Goal: Information Seeking & Learning: Learn about a topic

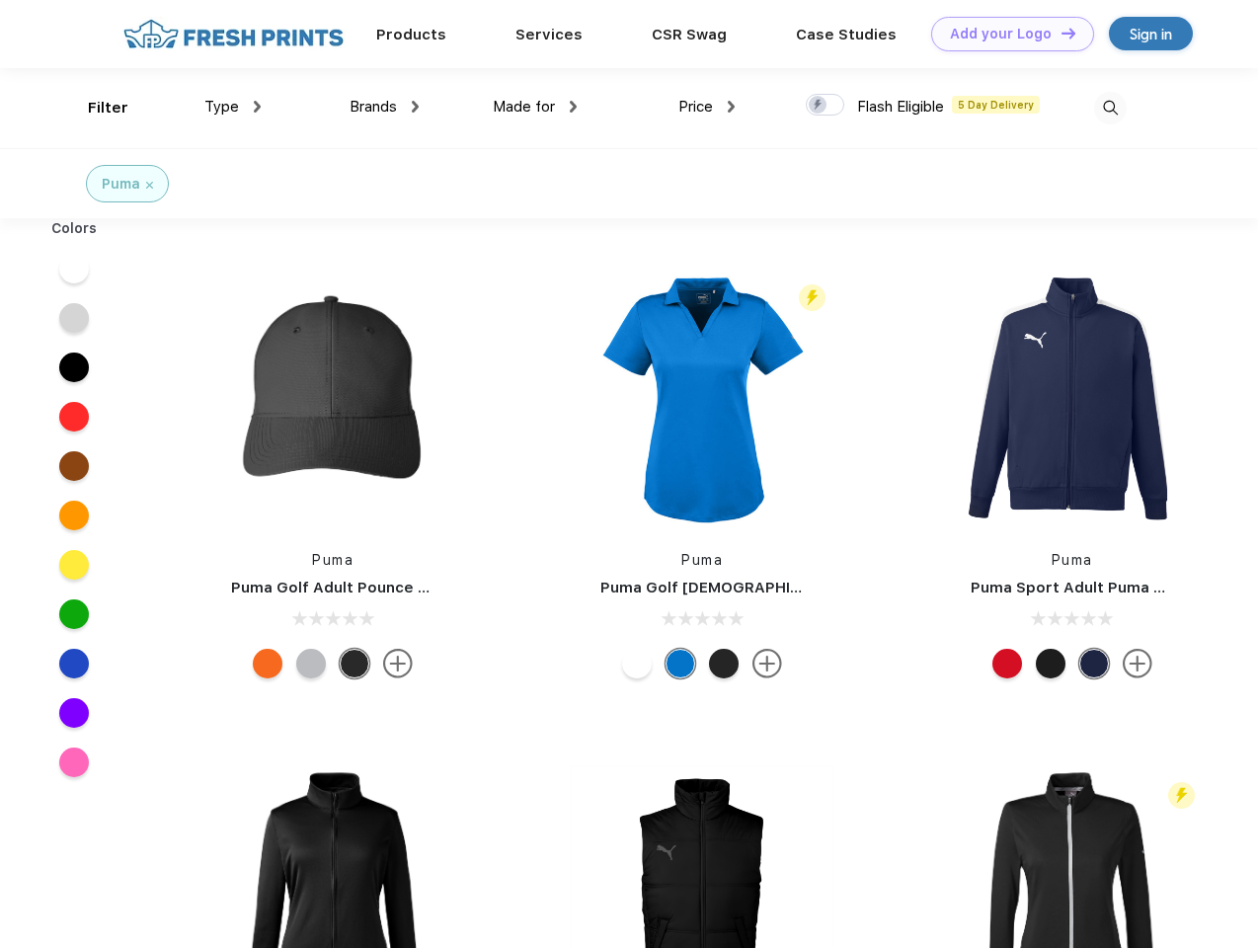
click at [1005, 34] on link "Add your Logo Design Tool" at bounding box center [1012, 34] width 163 height 35
click at [0, 0] on div "Design Tool" at bounding box center [0, 0] width 0 height 0
click at [1060, 33] on link "Add your Logo Design Tool" at bounding box center [1012, 34] width 163 height 35
click at [95, 108] on div "Filter" at bounding box center [108, 108] width 40 height 23
click at [233, 107] on span "Type" at bounding box center [221, 107] width 35 height 18
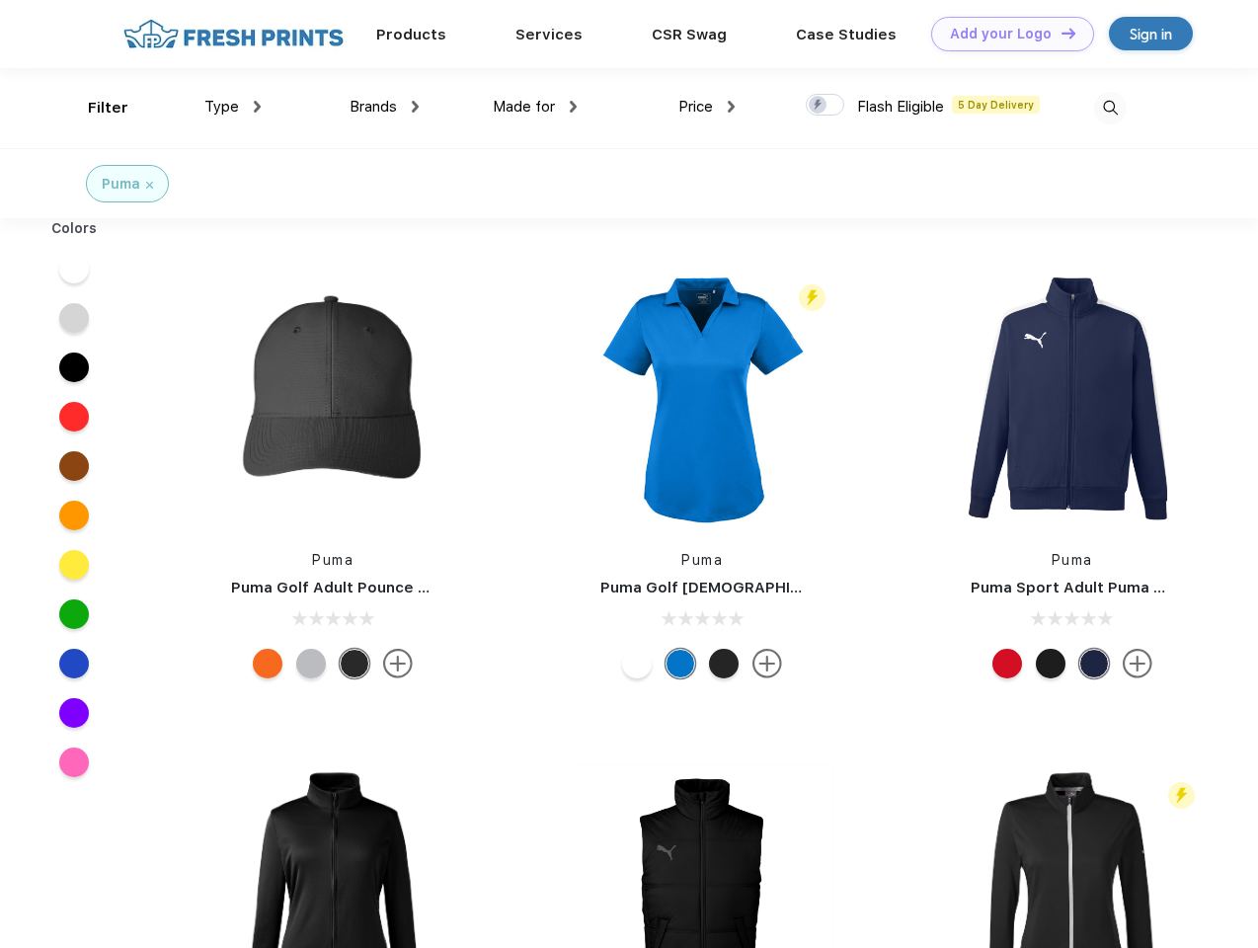
click at [384, 107] on span "Brands" at bounding box center [373, 107] width 47 height 18
click at [535, 107] on span "Made for" at bounding box center [524, 107] width 62 height 18
click at [707, 107] on span "Price" at bounding box center [695, 107] width 35 height 18
click at [825, 106] on div at bounding box center [825, 105] width 39 height 22
click at [819, 106] on input "checkbox" at bounding box center [812, 99] width 13 height 13
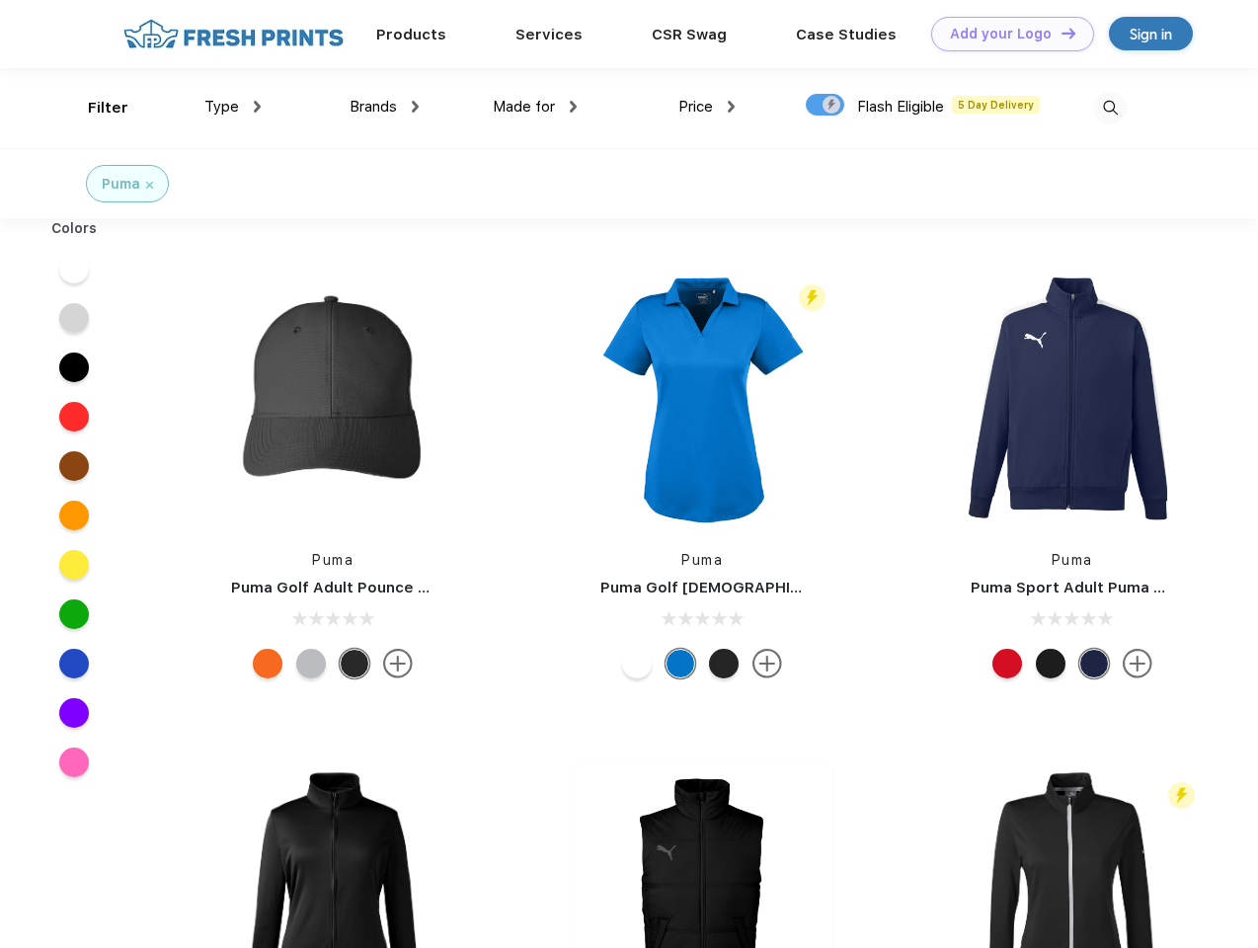
click at [1110, 108] on img at bounding box center [1110, 108] width 33 height 33
